Goal: Task Accomplishment & Management: Manage account settings

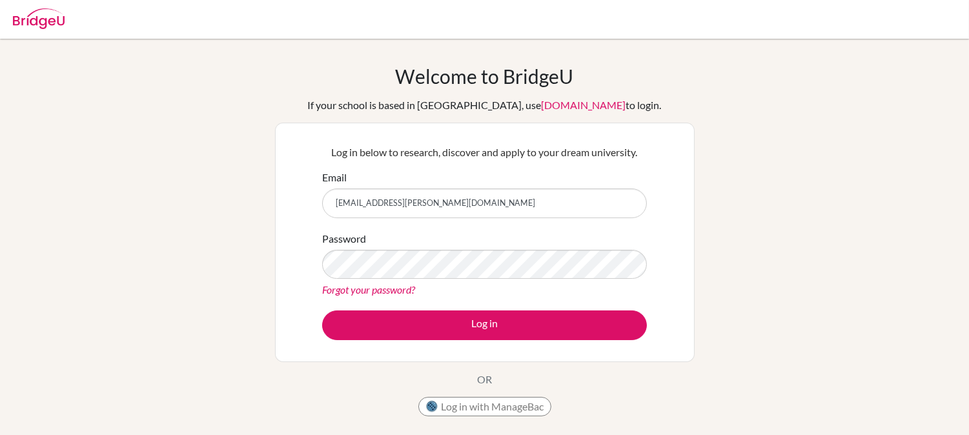
click at [508, 207] on input "nackshadyra.espinoza@ans.edu.ni" at bounding box center [484, 203] width 325 height 30
click at [441, 247] on div "Password Forgot your password?" at bounding box center [484, 264] width 325 height 67
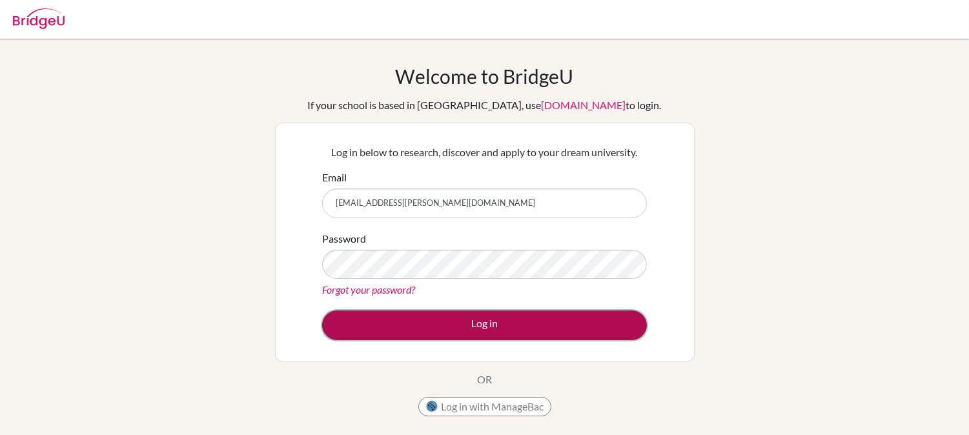
click at [511, 329] on button "Log in" at bounding box center [484, 325] width 325 height 30
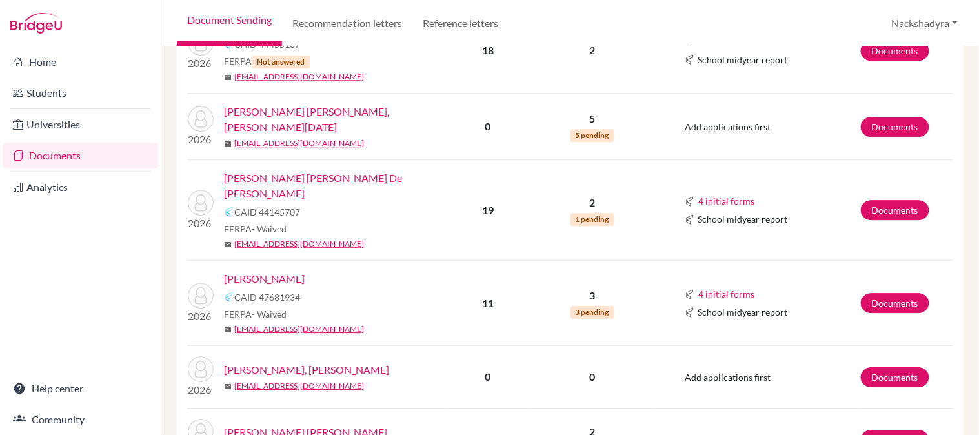
scroll to position [860, 0]
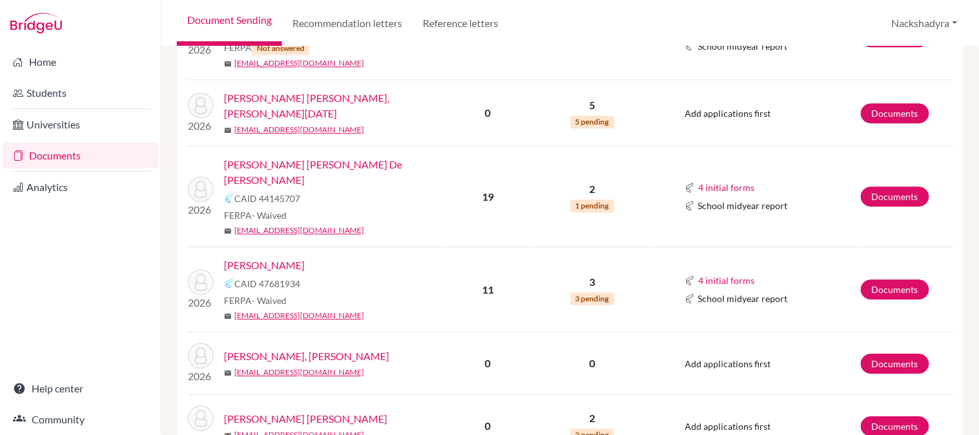
click at [283, 258] on link "[PERSON_NAME]" at bounding box center [264, 265] width 81 height 15
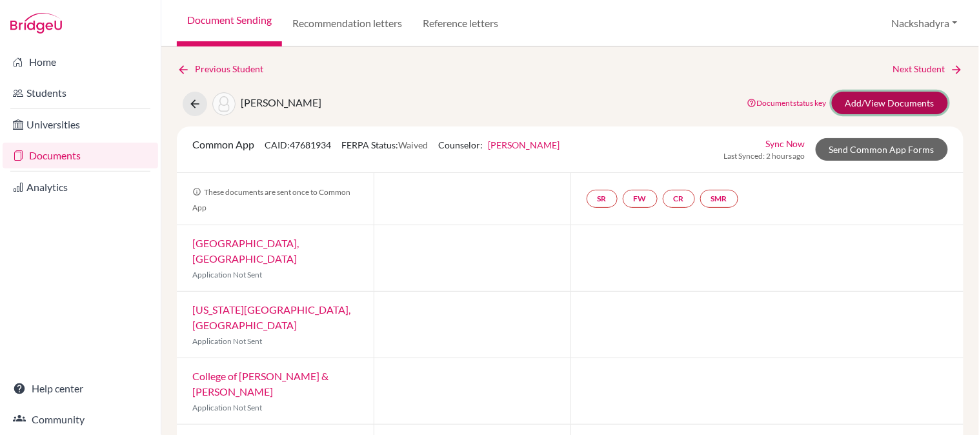
click at [874, 99] on link "Add/View Documents" at bounding box center [890, 103] width 116 height 23
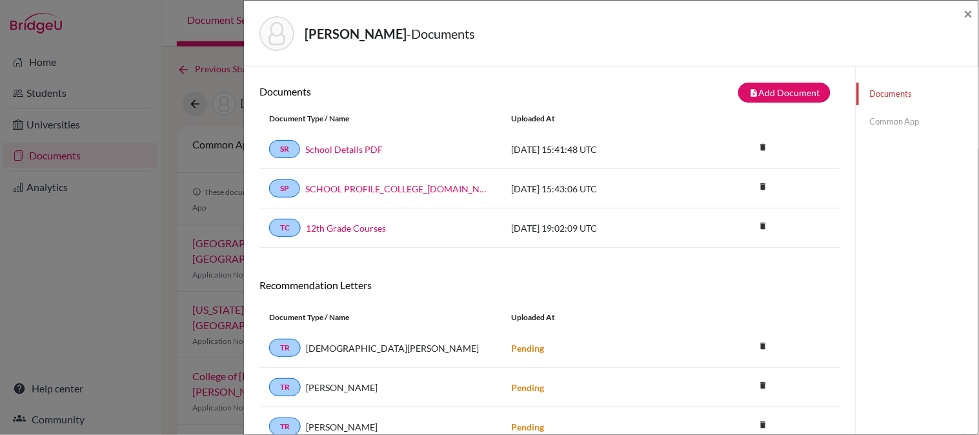
click at [783, 79] on div "Documents note_add Add Document Document type Change explanation for Common App…" at bounding box center [550, 284] width 612 height 435
click at [783, 93] on button "note_add Add Document" at bounding box center [784, 93] width 92 height 20
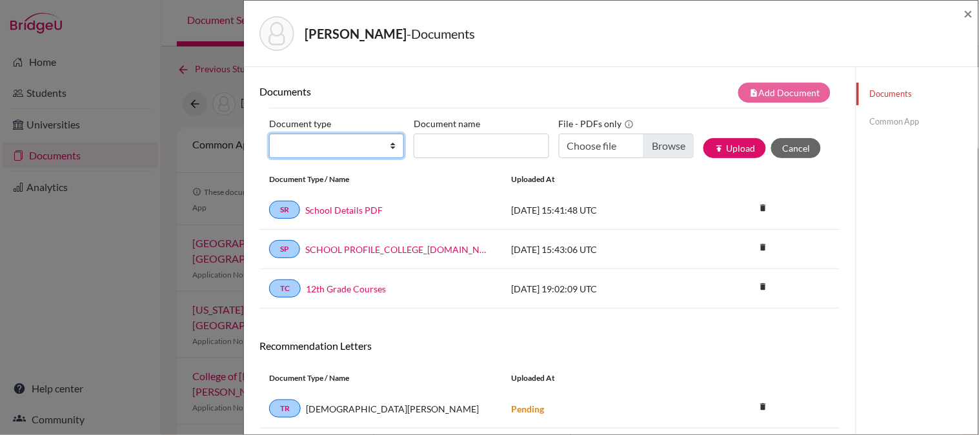
drag, startPoint x: 318, startPoint y: 145, endPoint x: 317, endPoint y: 157, distance: 12.3
click at [318, 145] on select "Change explanation for Common App reports Counselor recommendation Internationa…" at bounding box center [336, 146] width 135 height 25
select select "2"
click at [269, 134] on select "Change explanation for Common App reports Counselor recommendation Internationa…" at bounding box center [336, 146] width 135 height 25
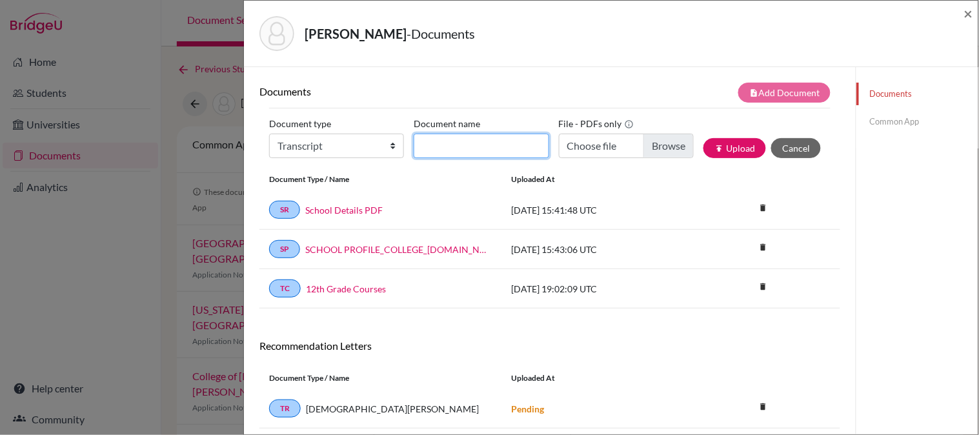
click at [460, 142] on input "Document name" at bounding box center [481, 146] width 135 height 25
click at [500, 147] on input "Initial Transcript" at bounding box center [481, 146] width 135 height 25
type input "Initial Transcript - Previous School"
click at [512, 150] on input "Initial Transcript - Previous School" at bounding box center [481, 146] width 135 height 25
type input "C:\fakepath\Nicole Bergman - Initial Transcript.pdf"
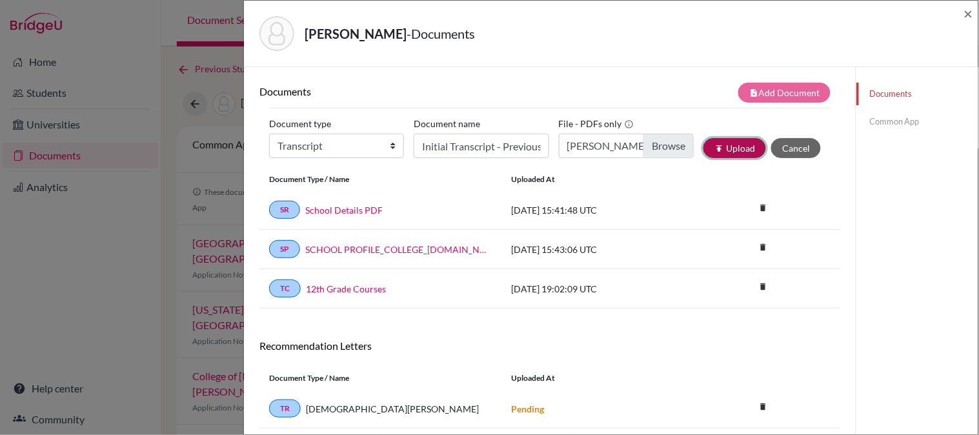
click at [714, 147] on icon "publish" at bounding box center [718, 148] width 9 height 9
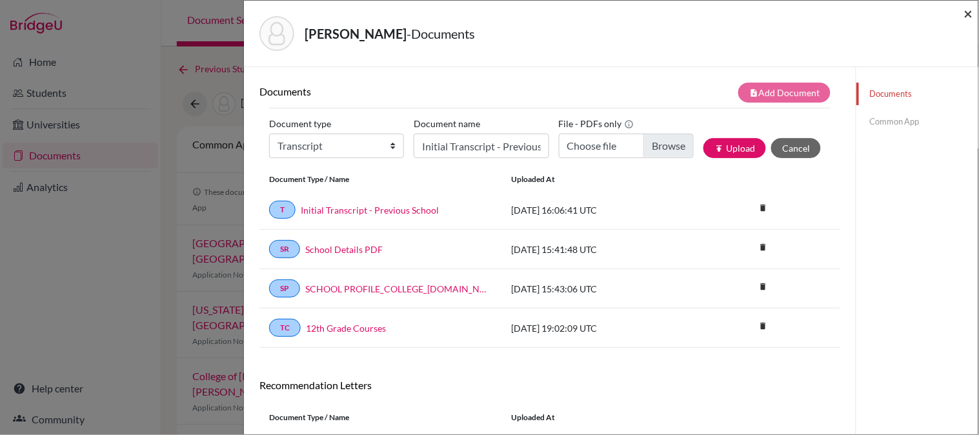
click at [973, 16] on div "Bergman, Nicole - Documents ×" at bounding box center [611, 34] width 734 height 66
